Goal: Information Seeking & Learning: Learn about a topic

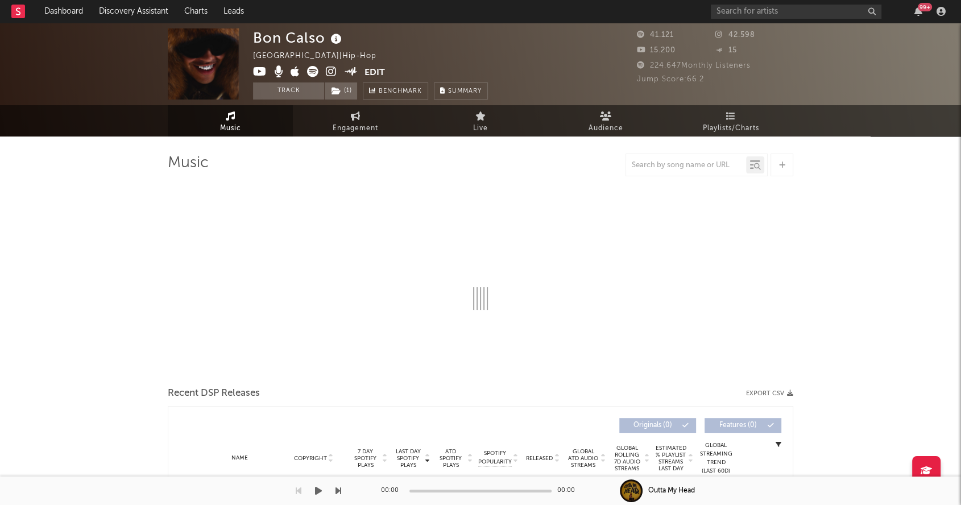
select select "6m"
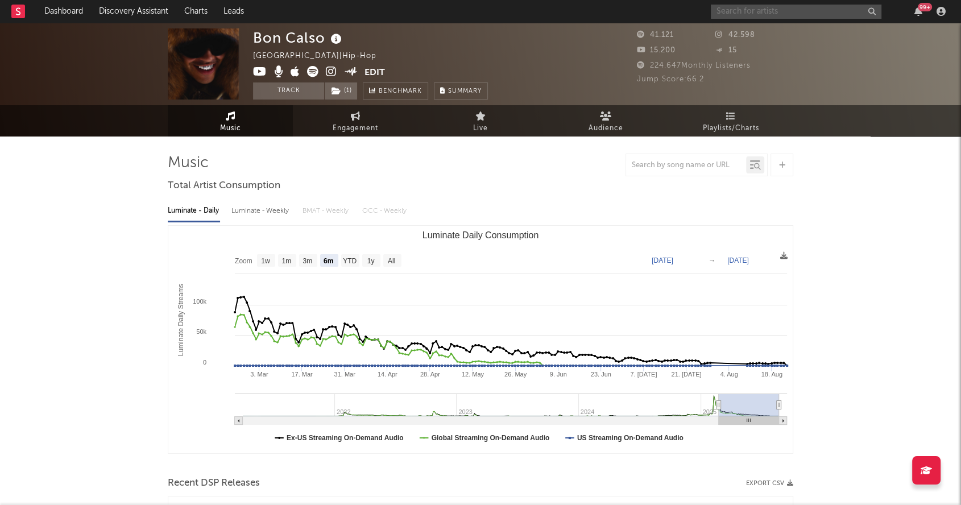
click at [758, 13] on input "text" at bounding box center [796, 12] width 171 height 14
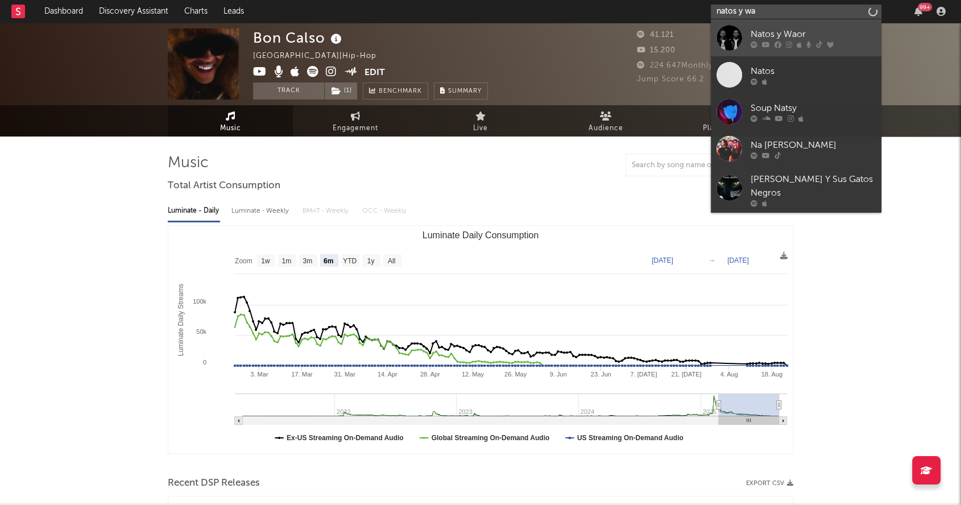
type input "natos y wa"
click at [750, 27] on link "Natos y Waor" at bounding box center [796, 37] width 171 height 37
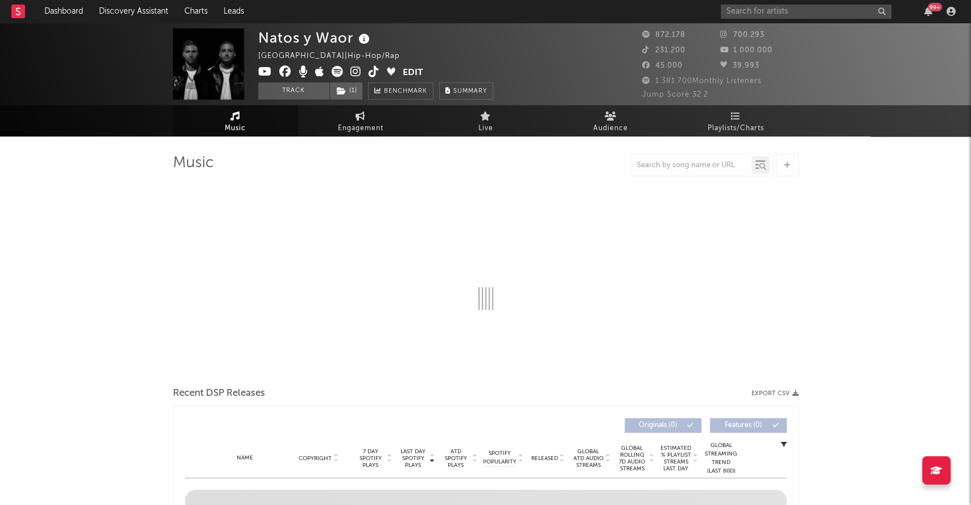
select select "6m"
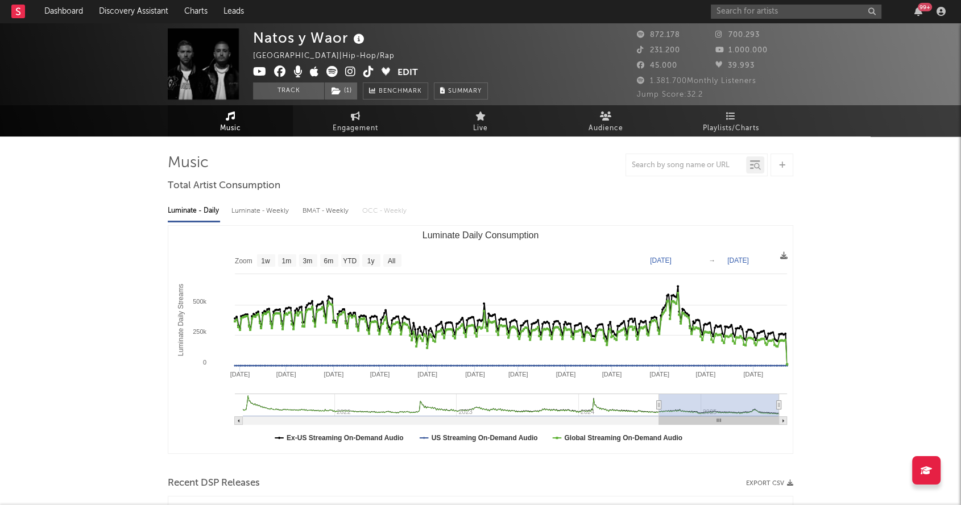
type input "[DATE]"
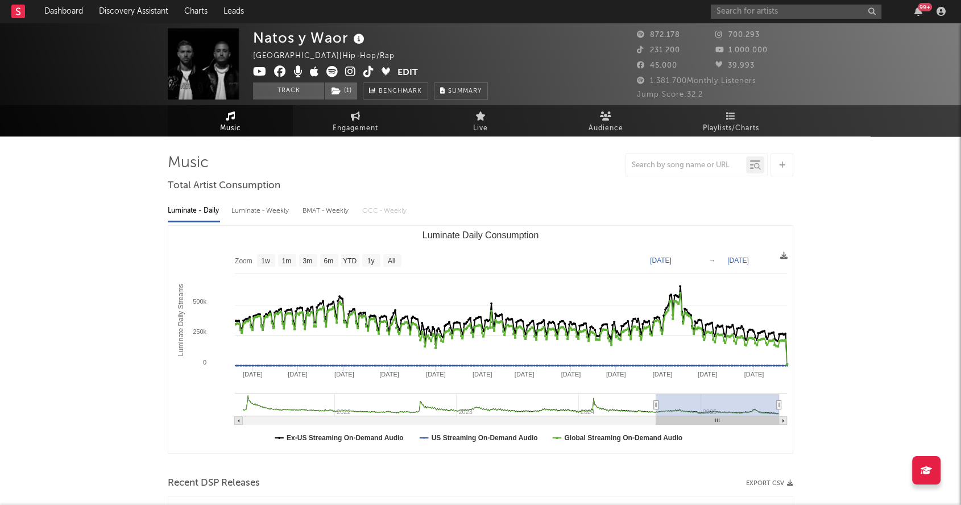
drag, startPoint x: 720, startPoint y: 408, endPoint x: 656, endPoint y: 407, distance: 63.7
click at [656, 407] on icon "Luminate Daily Consumption" at bounding box center [656, 405] width 5 height 9
